Goal: Navigation & Orientation: Find specific page/section

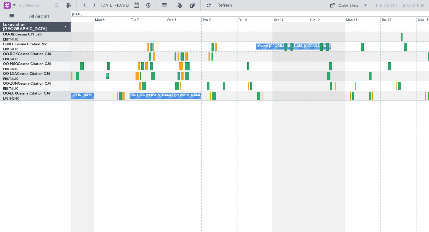
click at [239, 59] on div at bounding box center [250, 57] width 358 height 10
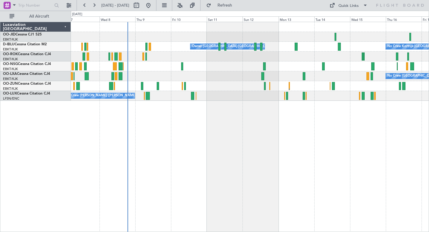
click at [279, 53] on div at bounding box center [250, 57] width 358 height 10
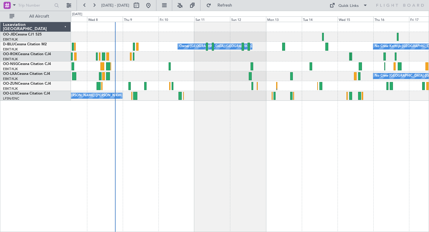
click at [215, 48] on div "Owner Kortrijk-Wevelgem No Crew Kortrijk-Wevelgem" at bounding box center [250, 47] width 358 height 10
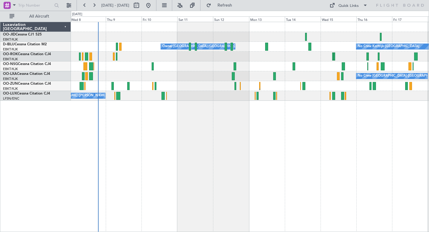
click at [160, 132] on div "No Crew Kortrijk-Wevelgem Owner Kortrijk-Wevelgem No Crew Brussels (Brussels Na…" at bounding box center [250, 127] width 358 height 210
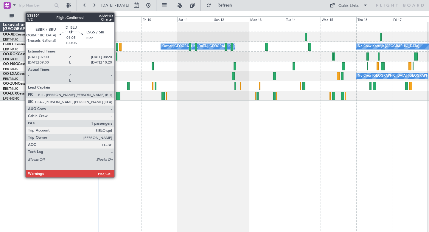
click at [117, 46] on div at bounding box center [117, 47] width 2 height 8
